Goal: Navigation & Orientation: Find specific page/section

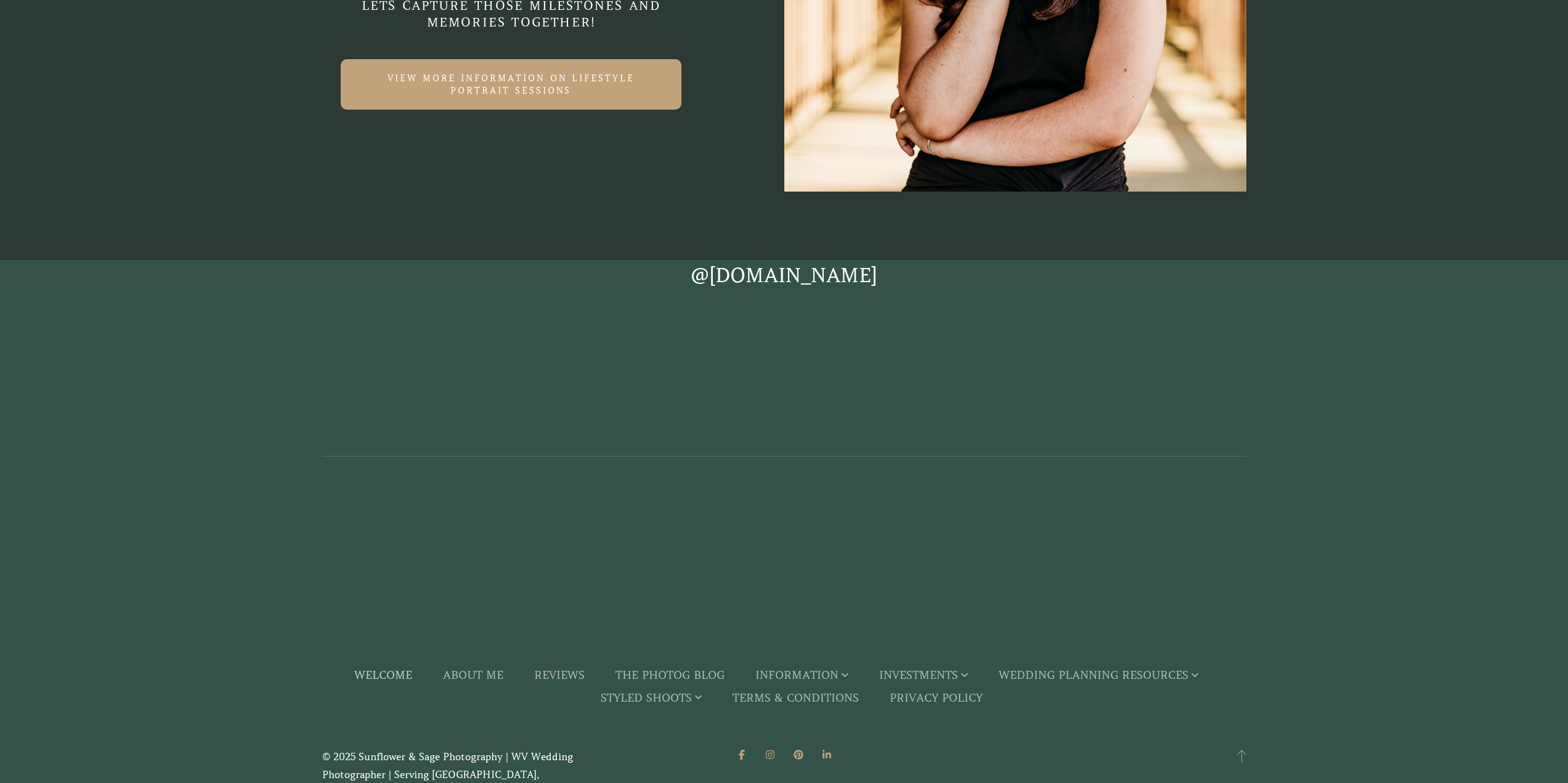
scroll to position [4561, 0]
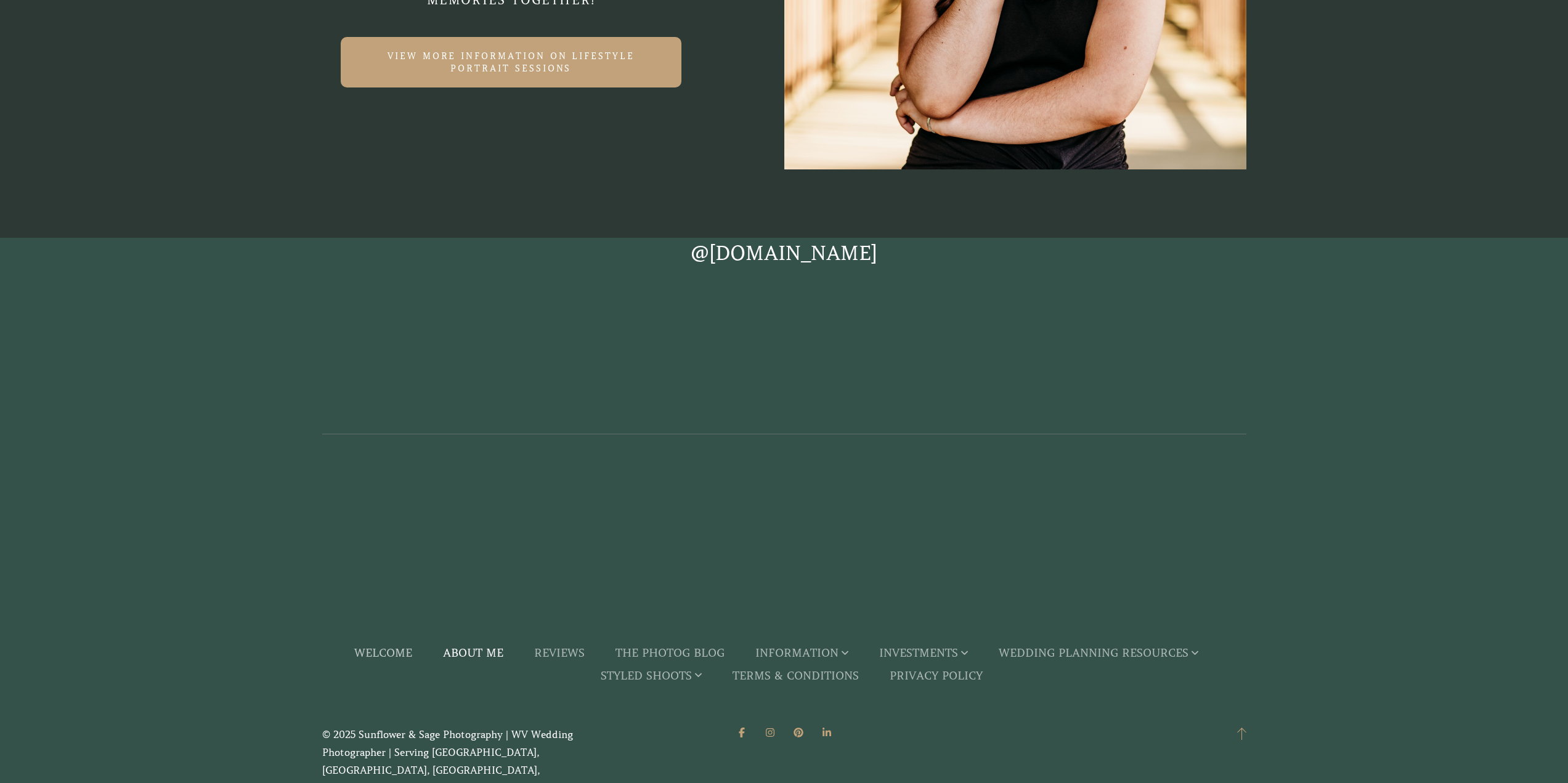
click at [462, 660] on link "About Me" at bounding box center [473, 654] width 60 height 23
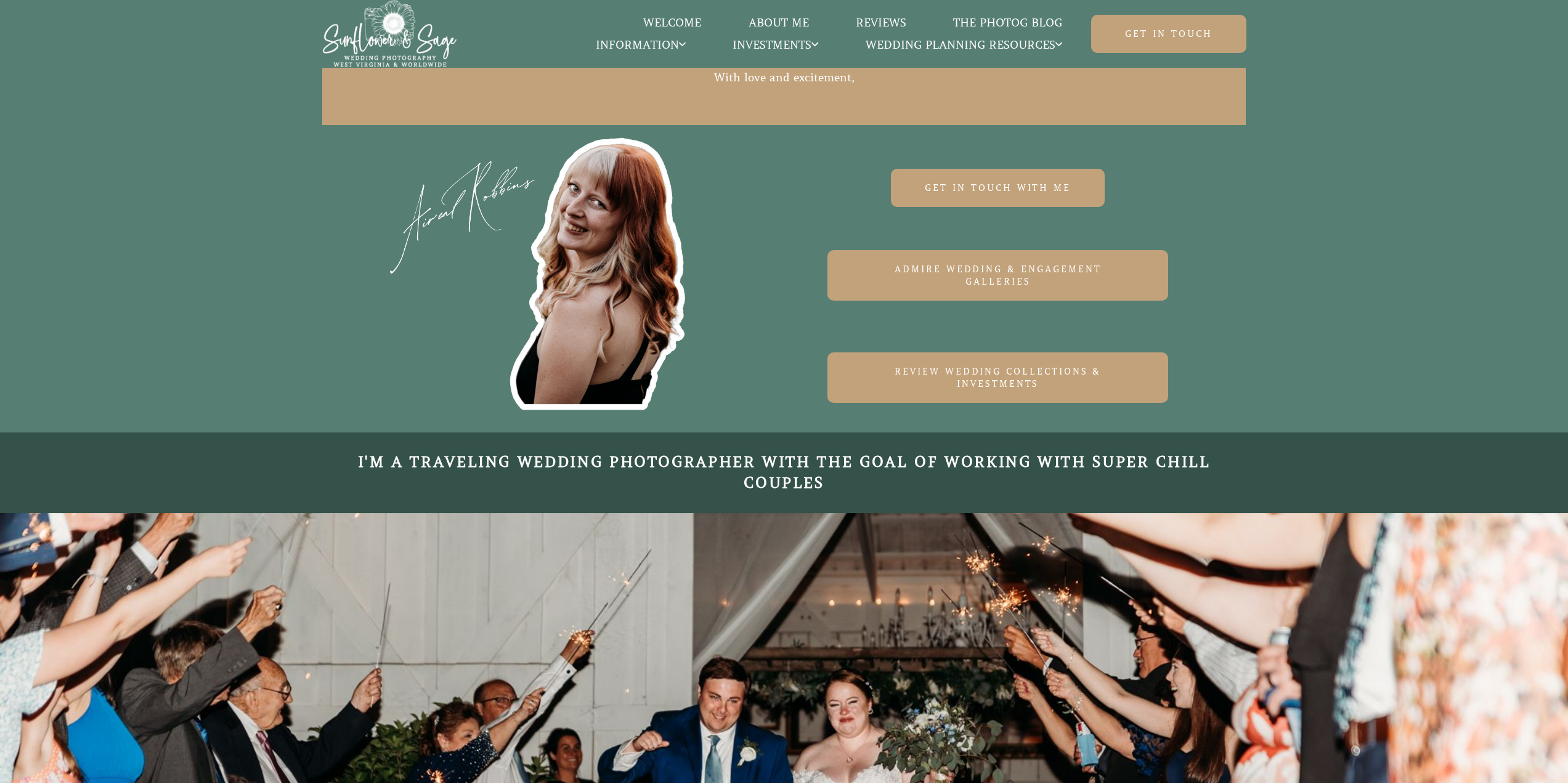
scroll to position [4621, 0]
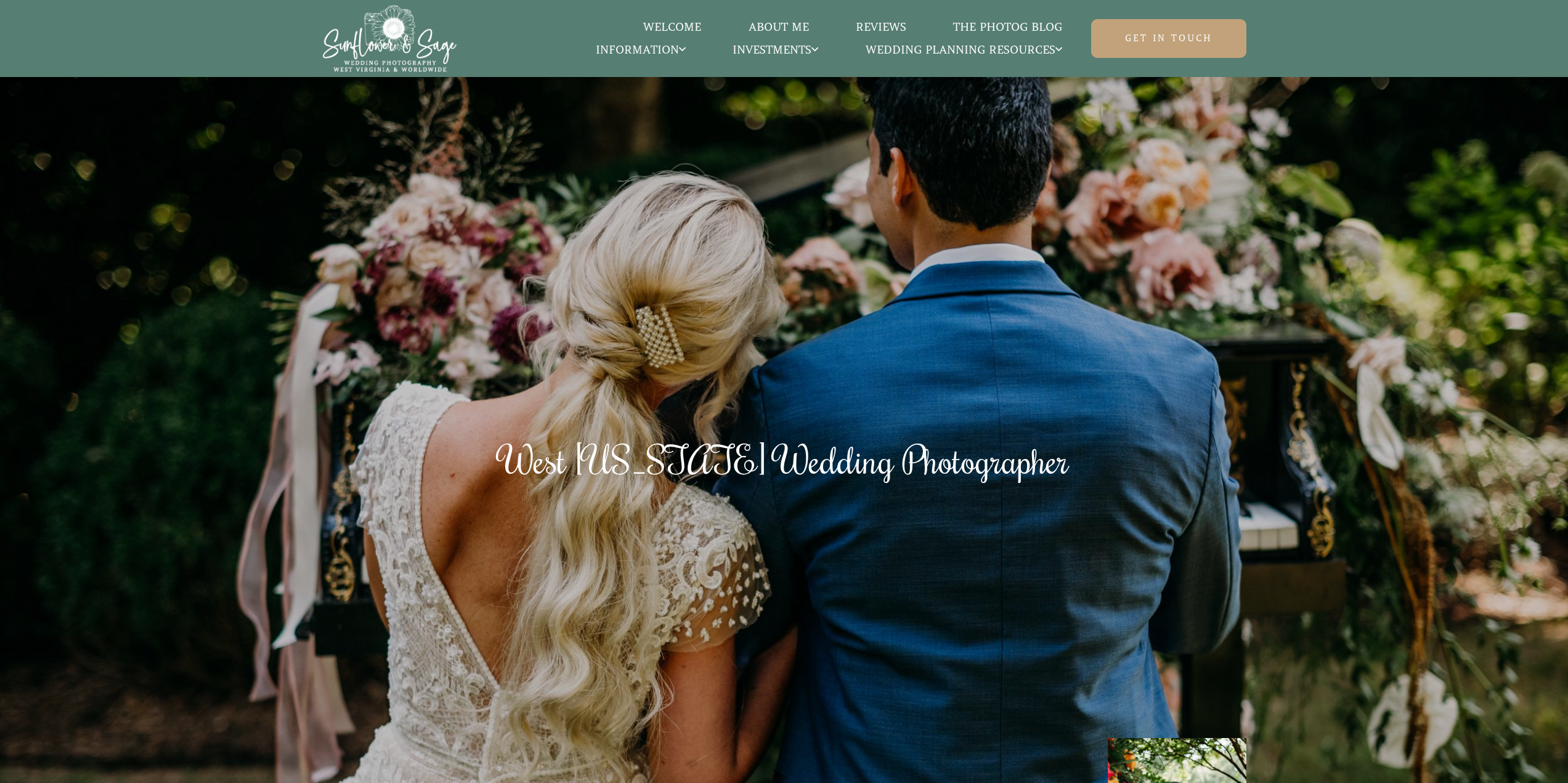
scroll to position [4541, 0]
